Goal: Task Accomplishment & Management: Manage account settings

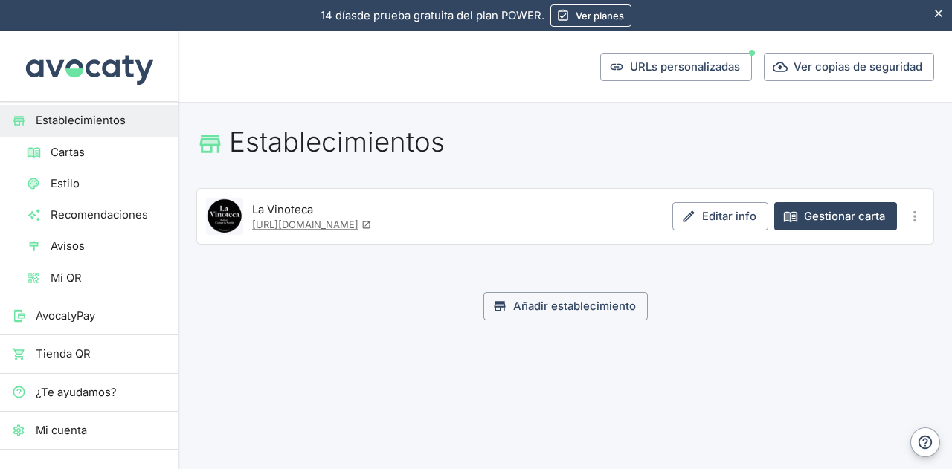
click at [60, 272] on span "Mi QR" at bounding box center [109, 278] width 116 height 16
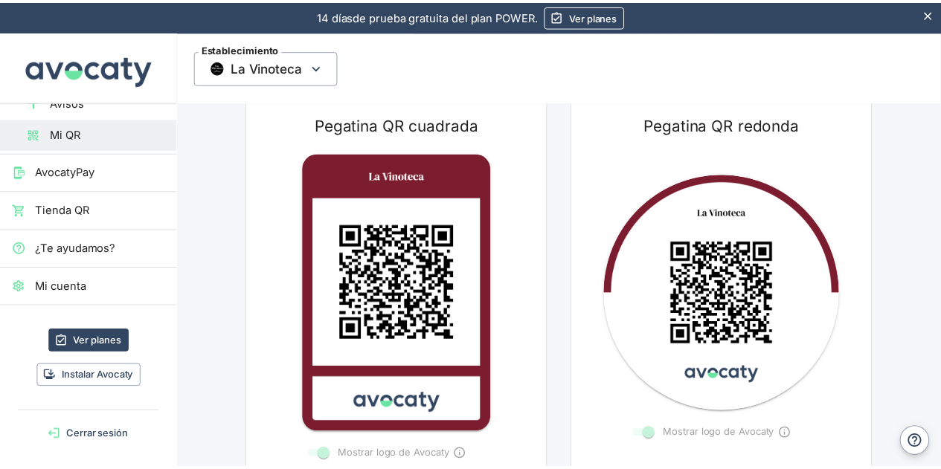
scroll to position [145, 0]
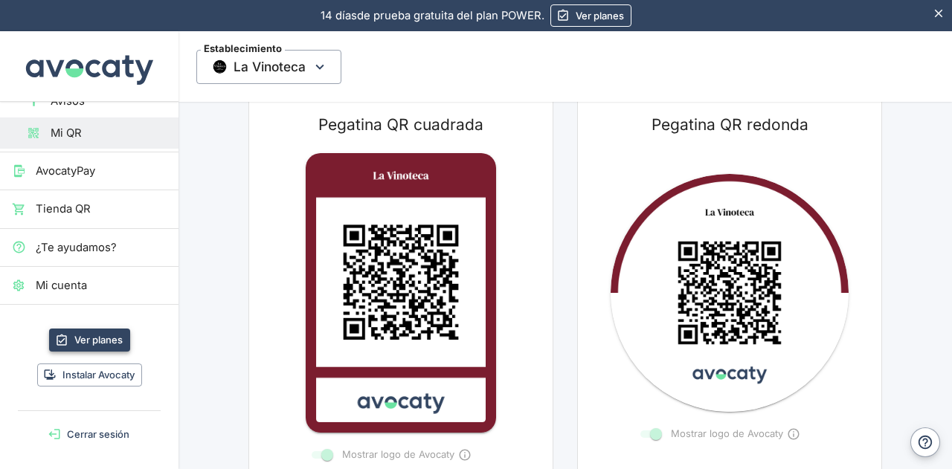
click at [91, 335] on link "Ver planes" at bounding box center [89, 340] width 81 height 23
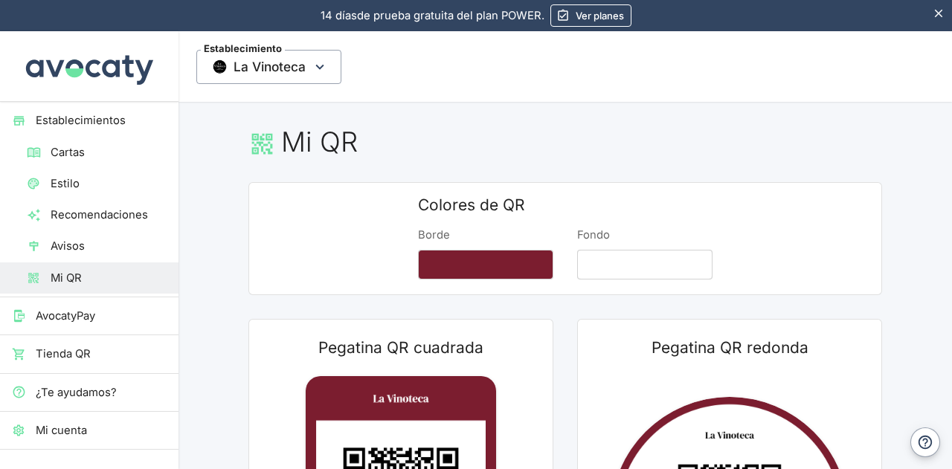
click at [82, 150] on span "Cartas" at bounding box center [109, 152] width 116 height 16
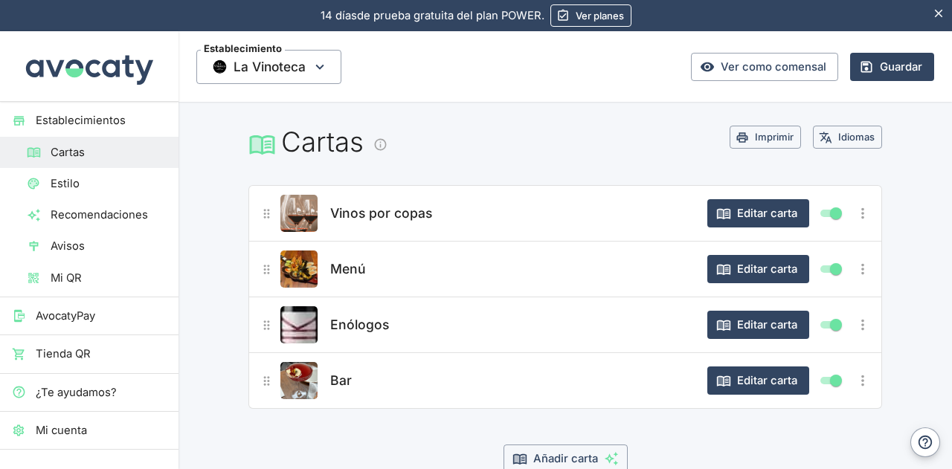
click at [858, 271] on icon "Más opciones" at bounding box center [863, 269] width 16 height 16
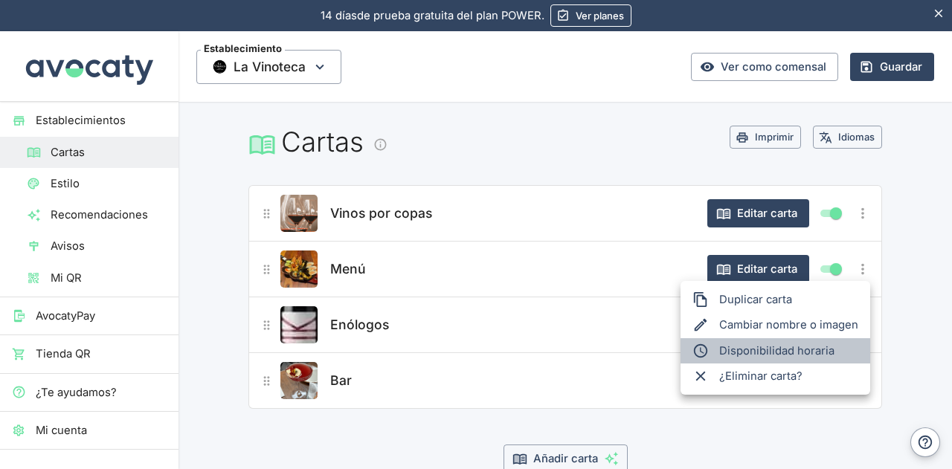
click at [788, 351] on li "Disponibilidad horaria" at bounding box center [776, 350] width 190 height 25
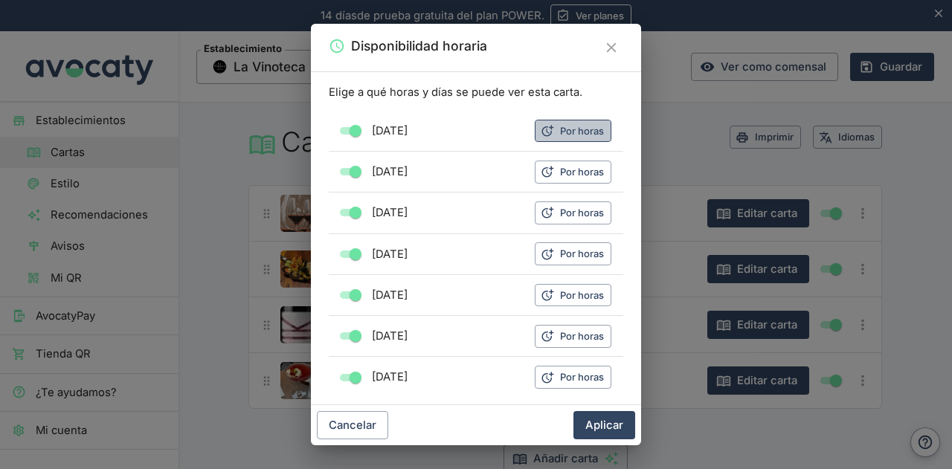
click at [559, 127] on button "Por horas" at bounding box center [573, 131] width 77 height 23
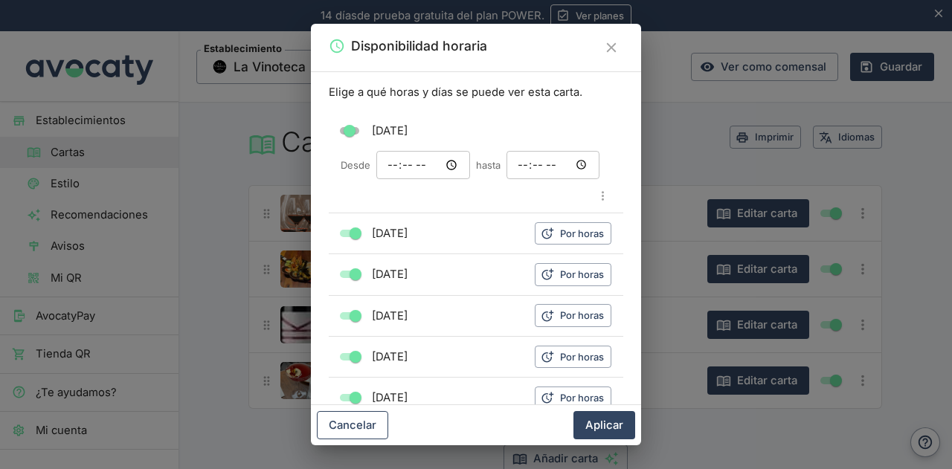
click at [356, 425] on button "Cancelar" at bounding box center [352, 425] width 71 height 28
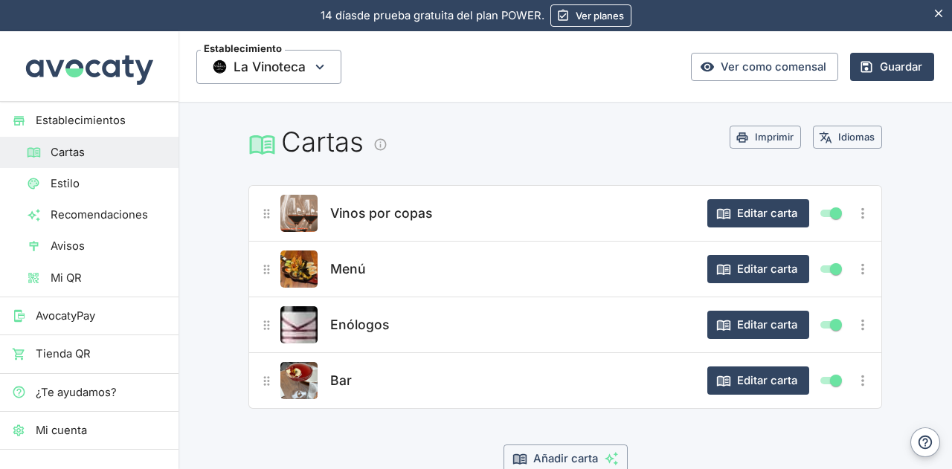
click at [64, 182] on span "Estilo" at bounding box center [109, 184] width 116 height 16
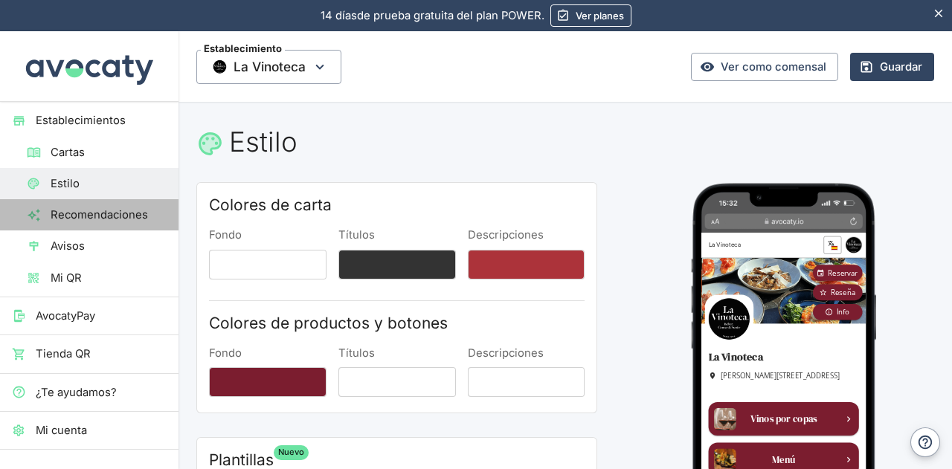
click at [103, 215] on span "Recomendaciones" at bounding box center [109, 215] width 116 height 16
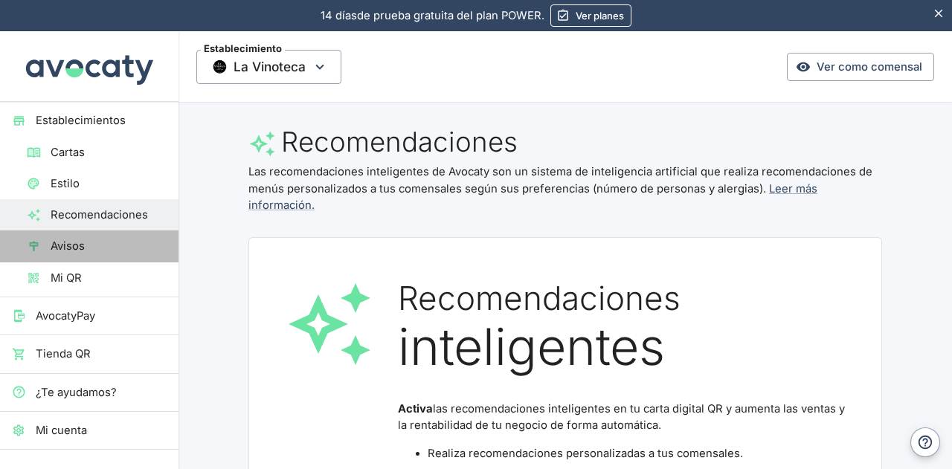
click at [94, 245] on span "Avisos" at bounding box center [109, 246] width 116 height 16
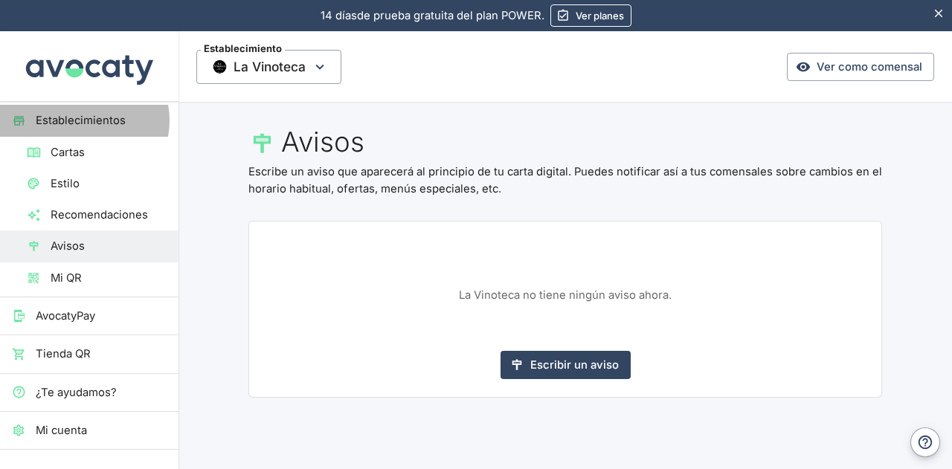
click at [81, 120] on span "Establecimientos" at bounding box center [101, 120] width 131 height 16
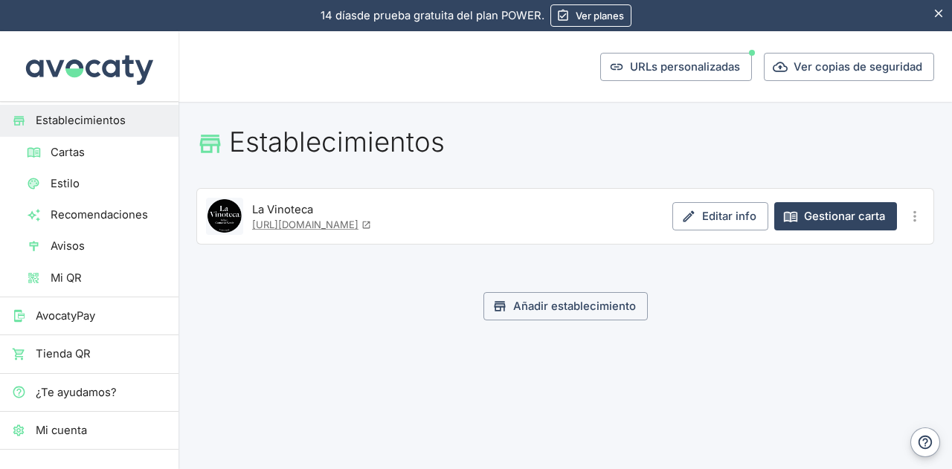
click at [71, 152] on span "Cartas" at bounding box center [109, 152] width 116 height 16
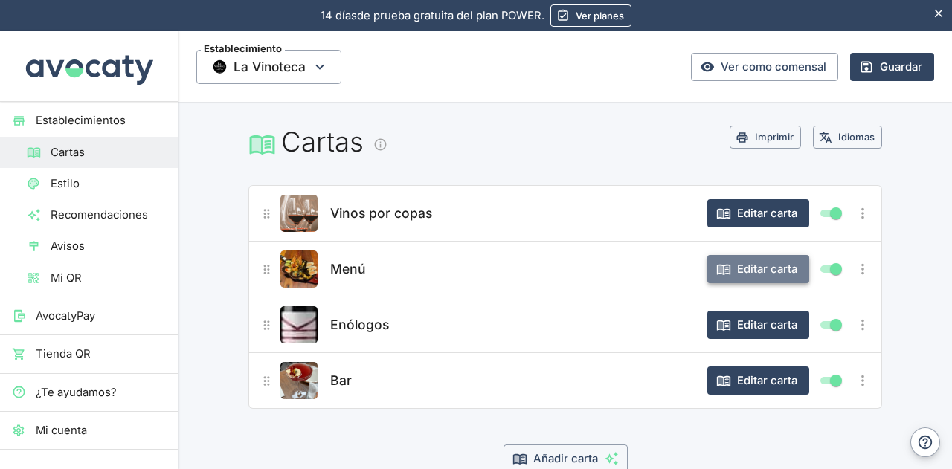
click at [747, 268] on button "Editar carta" at bounding box center [758, 269] width 102 height 28
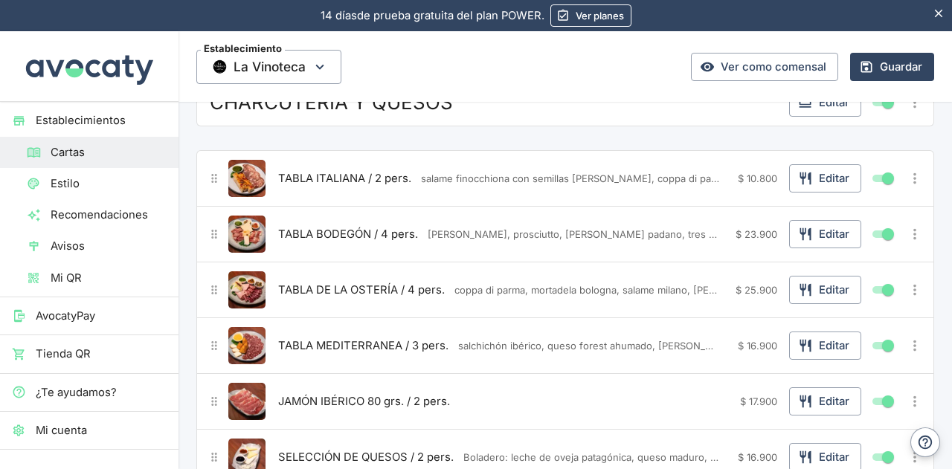
scroll to position [74, 0]
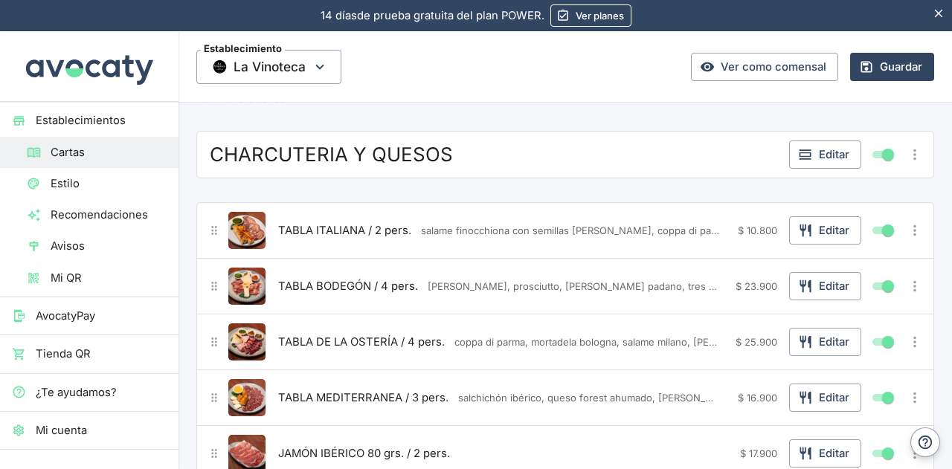
click at [213, 236] on icon "Mover producto" at bounding box center [215, 231] width 14 height 14
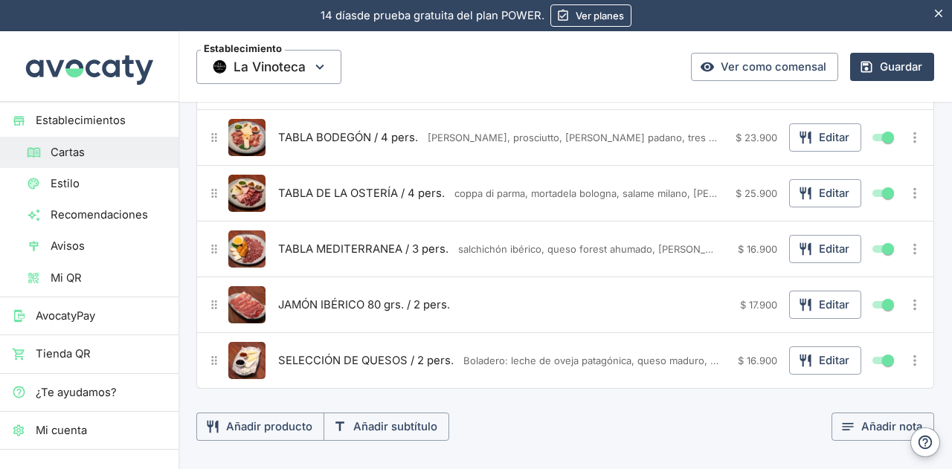
scroll to position [372, 0]
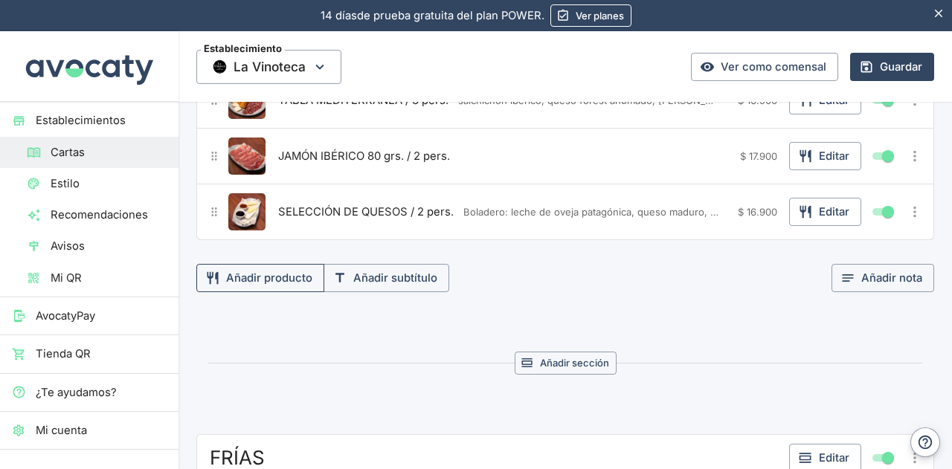
click at [272, 277] on button "Añadir producto" at bounding box center [260, 278] width 128 height 28
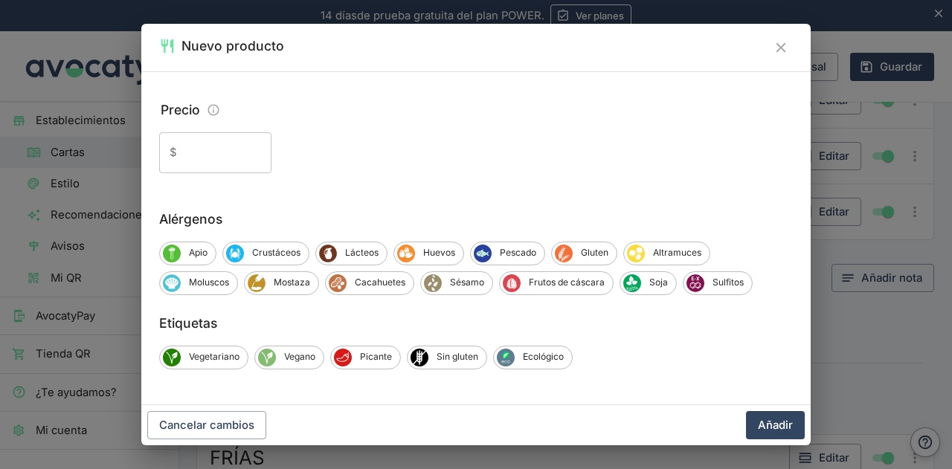
scroll to position [0, 0]
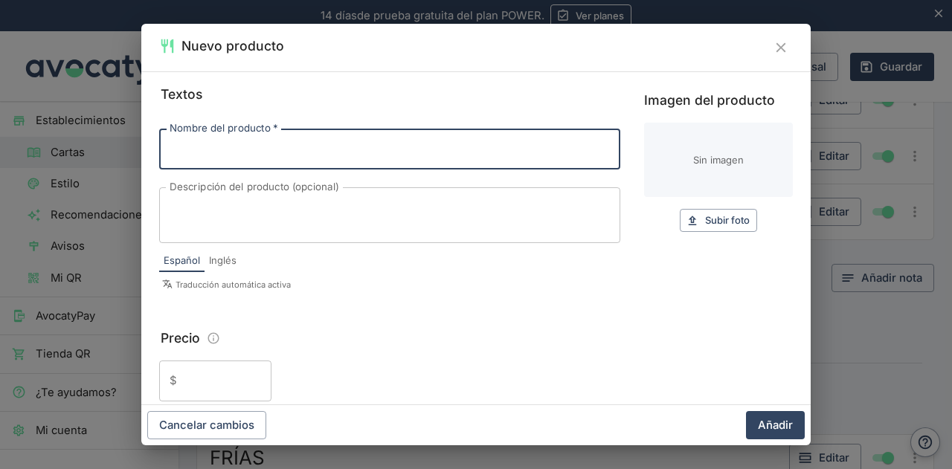
click at [785, 46] on icon "Cerrar" at bounding box center [781, 47] width 16 height 16
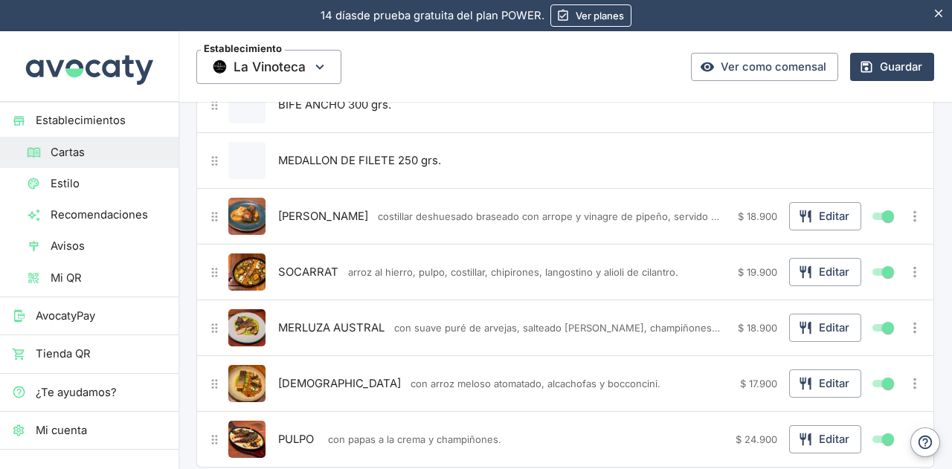
scroll to position [2752, 0]
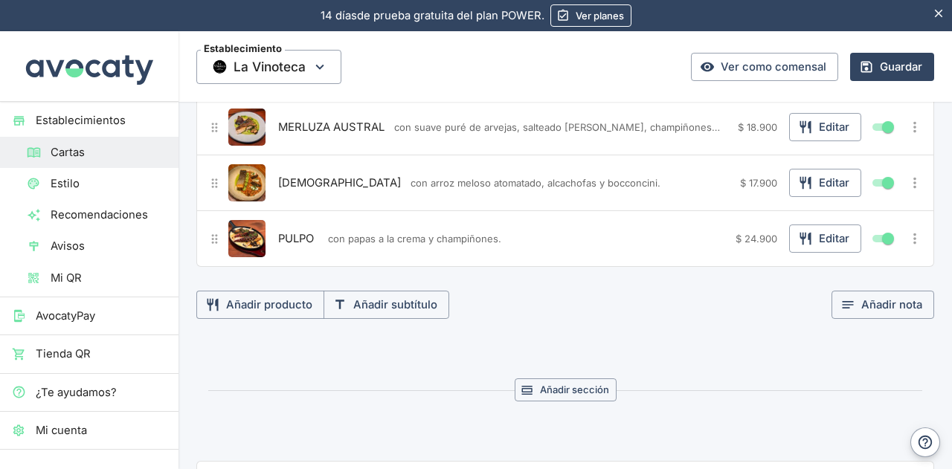
click at [76, 182] on span "Estilo" at bounding box center [109, 184] width 116 height 16
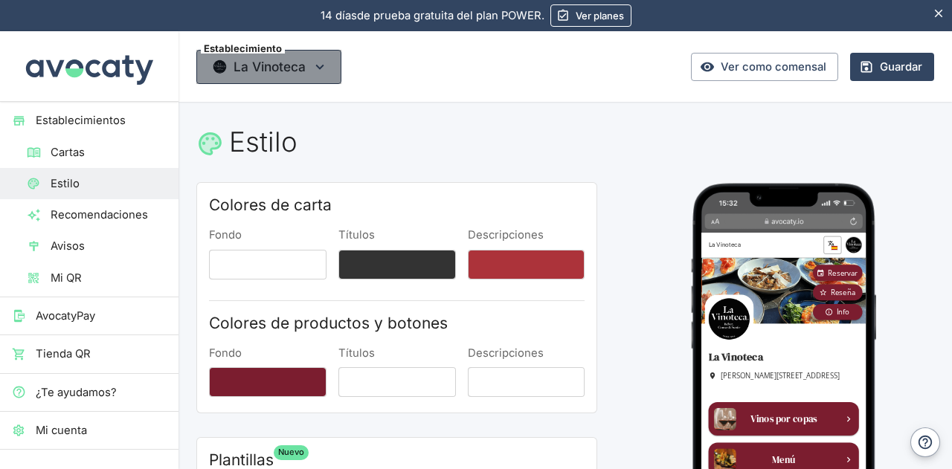
click at [322, 62] on icon "button" at bounding box center [320, 67] width 16 height 16
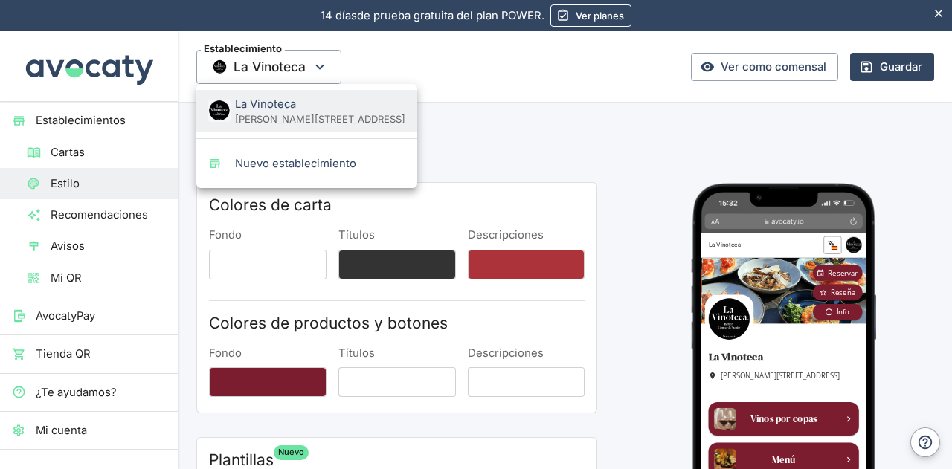
click at [564, 73] on div at bounding box center [476, 234] width 952 height 469
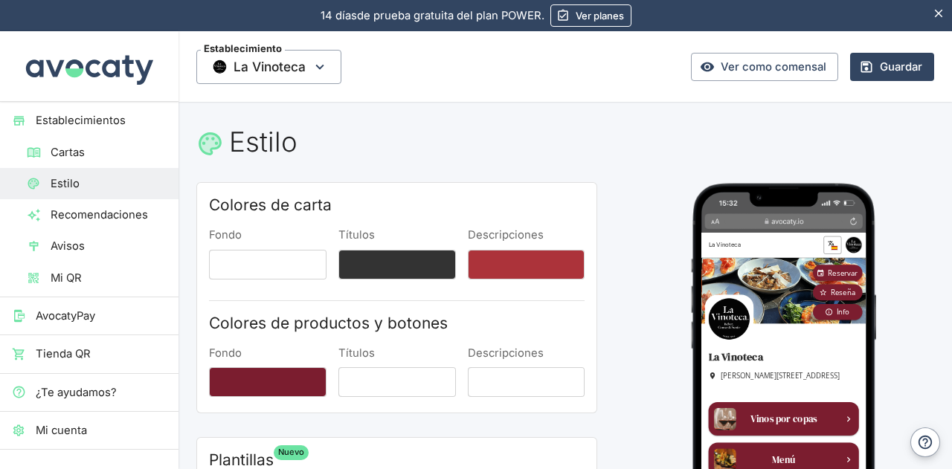
click at [80, 282] on span "Mi QR" at bounding box center [109, 278] width 116 height 16
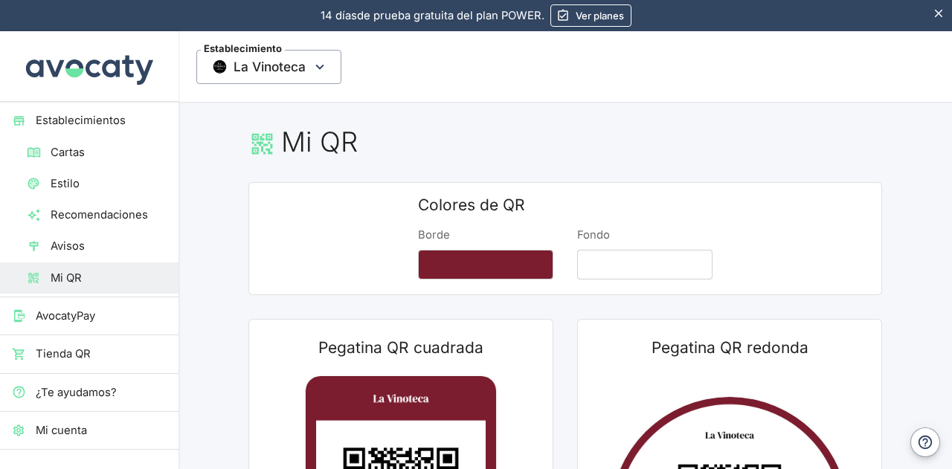
scroll to position [223, 0]
